Goal: Information Seeking & Learning: Stay updated

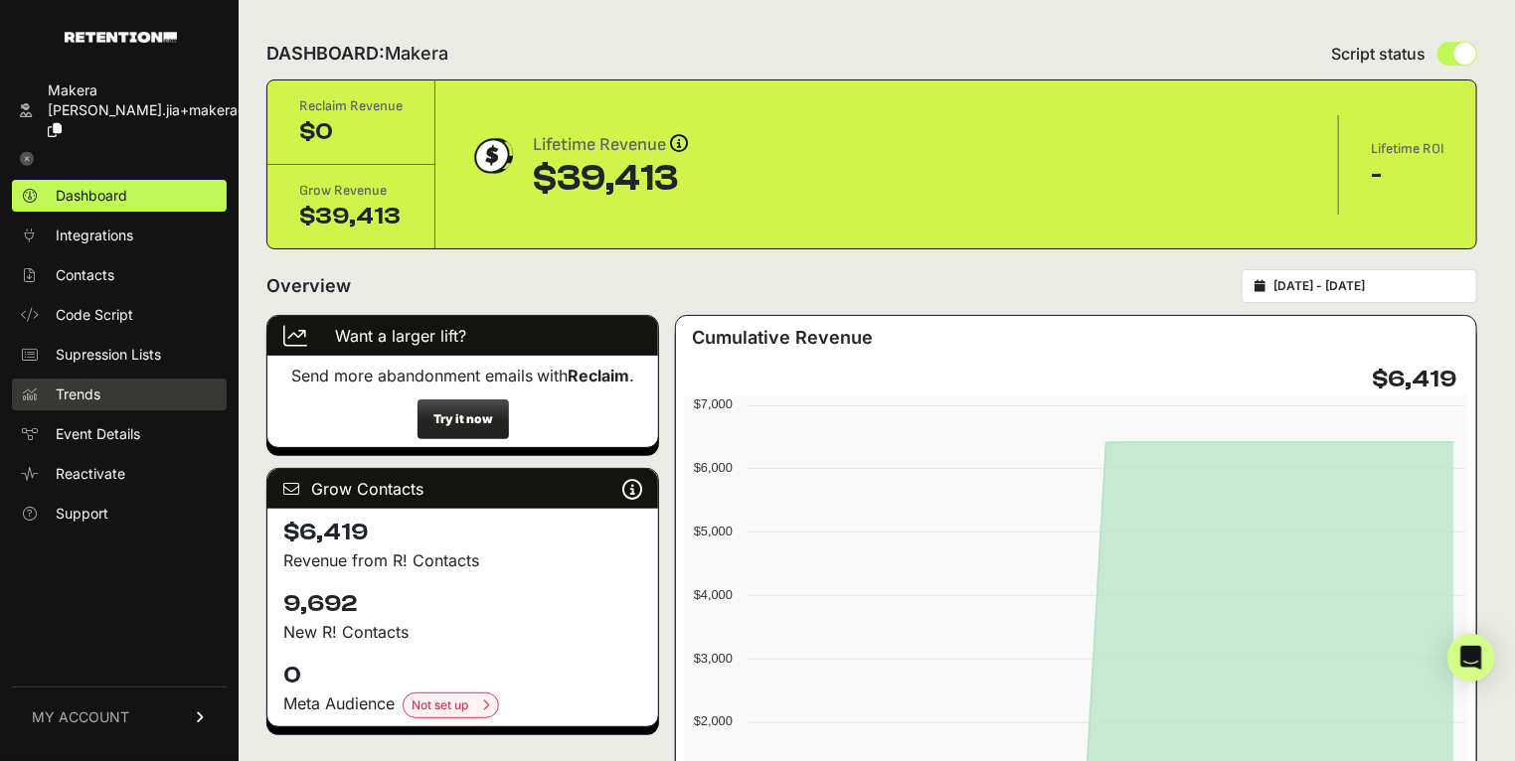
click at [125, 383] on link "Trends" at bounding box center [119, 395] width 215 height 32
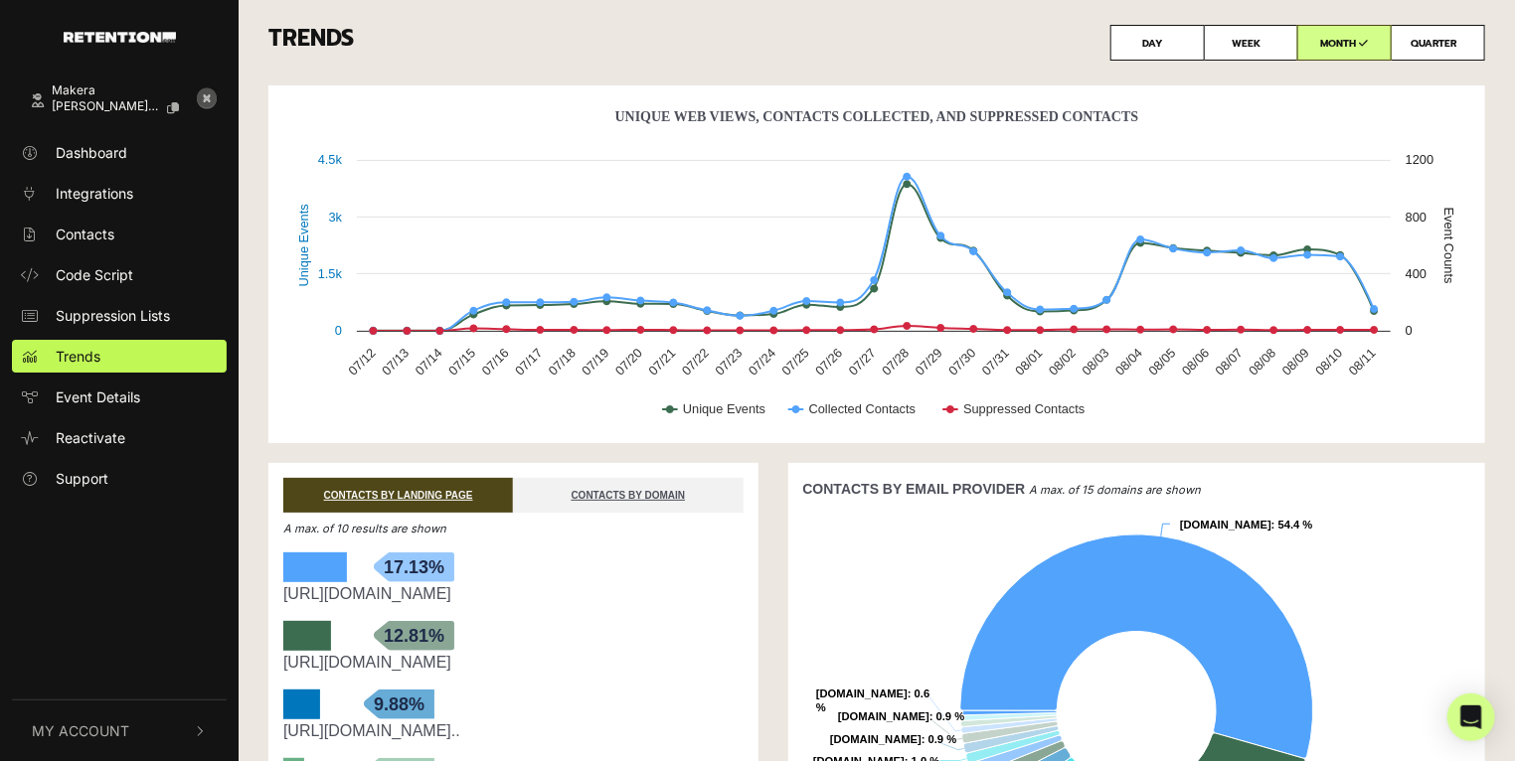
click at [1141, 46] on label "DAY" at bounding box center [1157, 43] width 94 height 36
radio input "true"
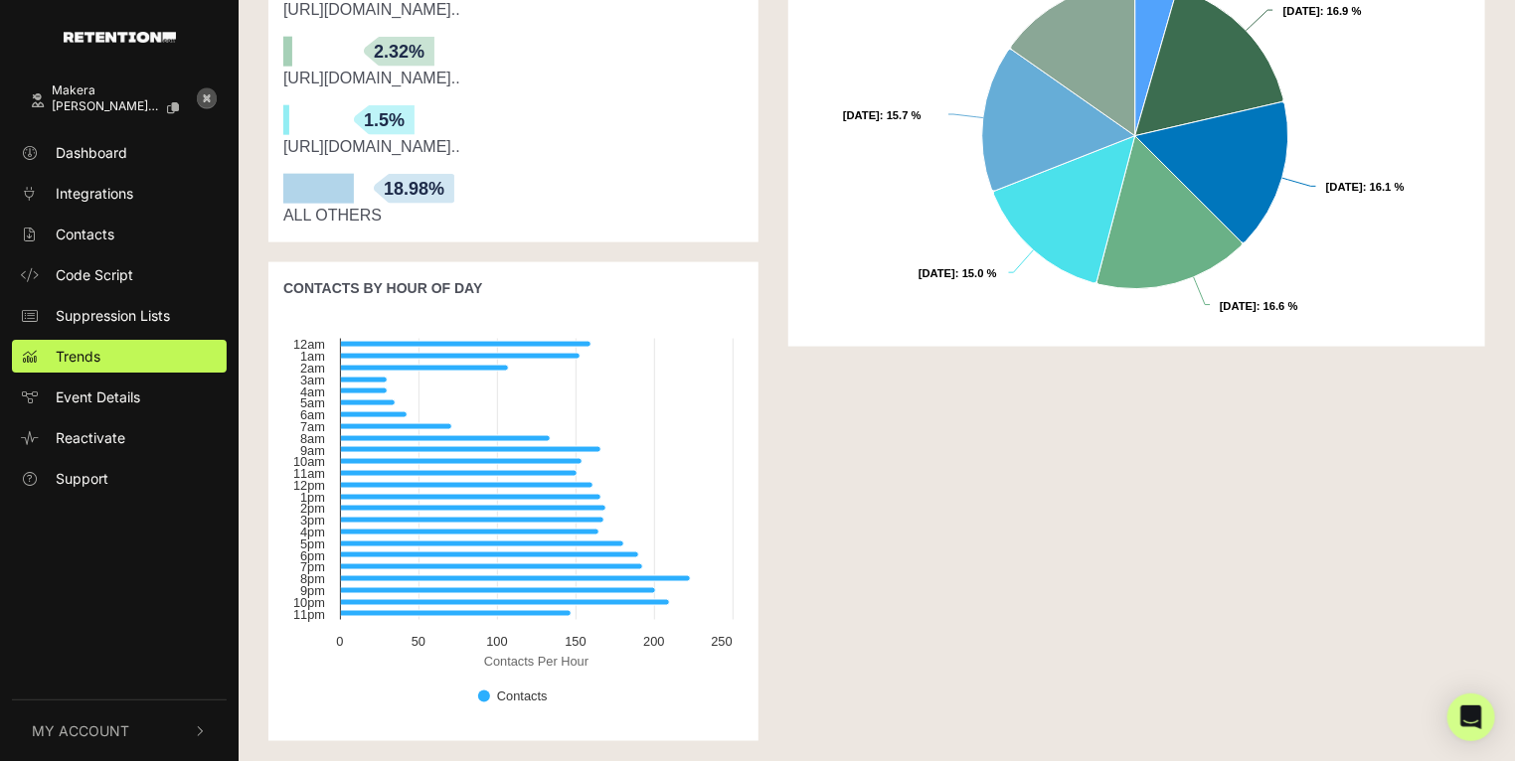
scroll to position [1155, 0]
click at [136, 162] on link "Dashboard" at bounding box center [119, 152] width 215 height 33
